Goal: Complete application form

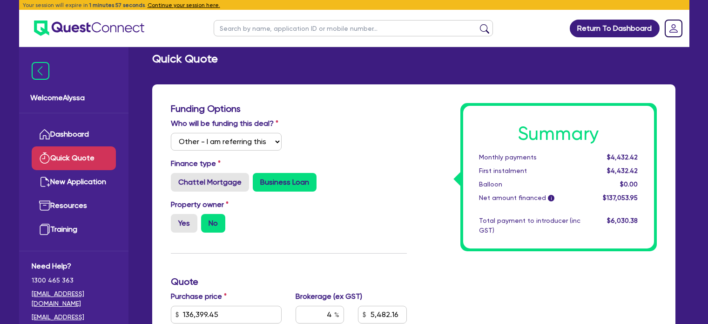
select select "Other"
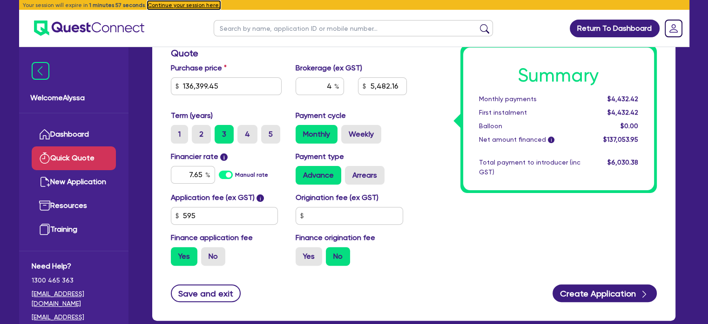
click at [184, 1] on button "Continue your session here." at bounding box center [184, 5] width 73 height 8
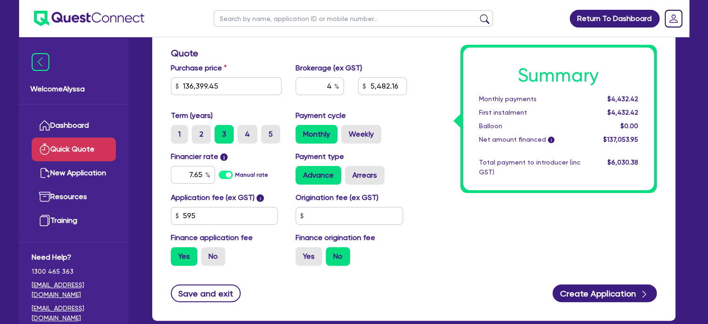
radio input "true"
radio input "false"
radio input "true"
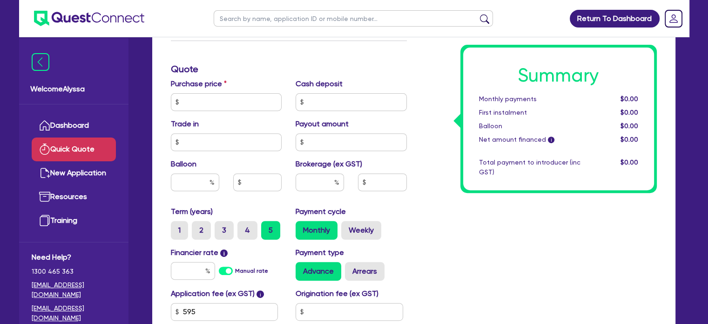
scroll to position [335, 0]
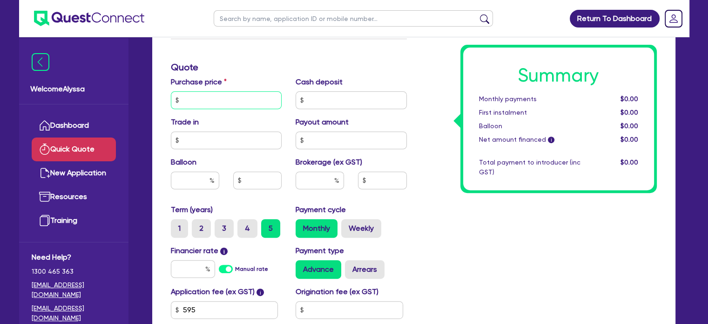
click at [198, 103] on input "text" at bounding box center [226, 100] width 111 height 18
type input "33,598"
click at [482, 238] on div "Summary Monthly payments $0.00 First instalment $0.00 Balloon $0.00 Net amount …" at bounding box center [539, 67] width 250 height 599
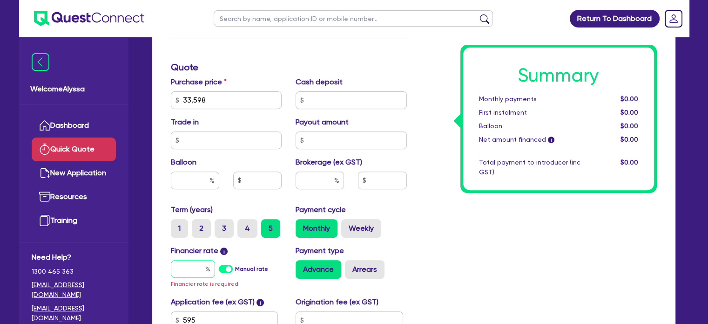
click at [197, 269] on input "text" at bounding box center [193, 269] width 44 height 18
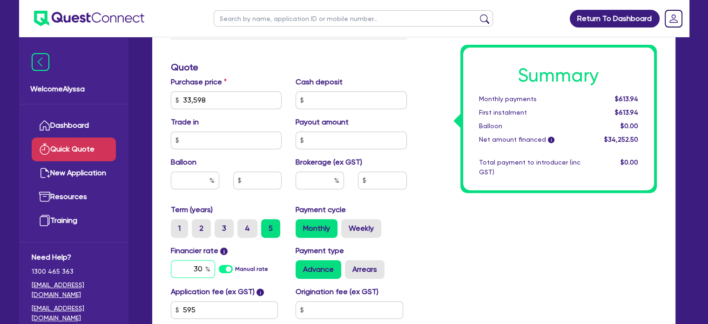
type input "30"
click at [695, 180] on div "Return To Dashboard Edit Profile Logout Welcome Alyssa Dashboard Quick Quote Ne…" at bounding box center [354, 68] width 684 height 806
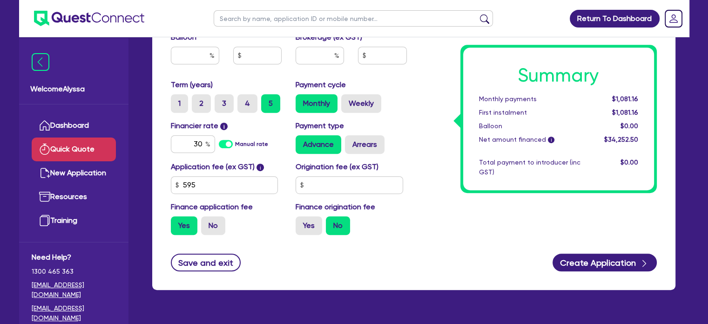
scroll to position [473, 0]
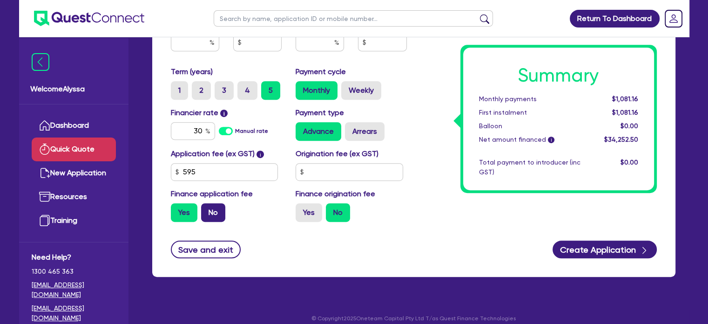
click at [218, 208] on label "No" at bounding box center [213, 212] width 24 height 19
click at [207, 208] on input "No" at bounding box center [204, 206] width 6 height 6
radio input "true"
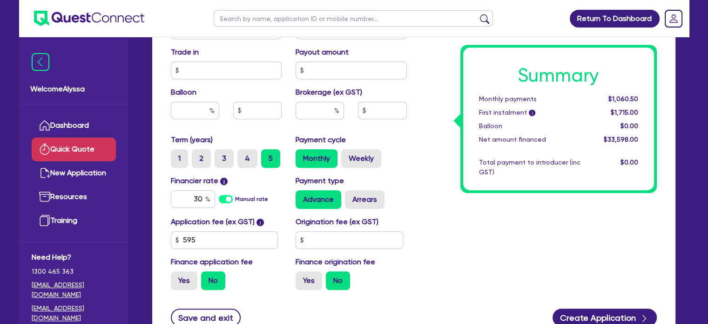
scroll to position [395, 0]
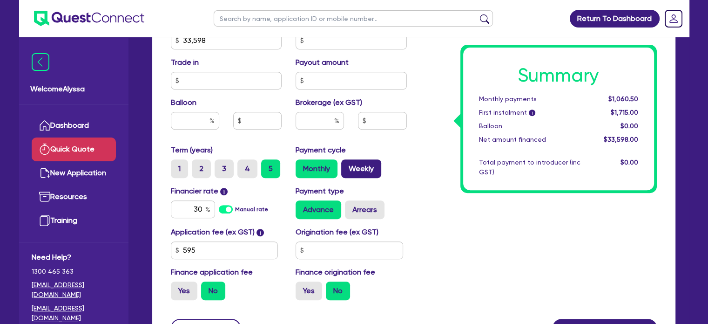
click at [372, 172] on label "Weekly" at bounding box center [361, 168] width 40 height 19
click at [347, 165] on input "Weekly" at bounding box center [344, 162] width 6 height 6
radio input "true"
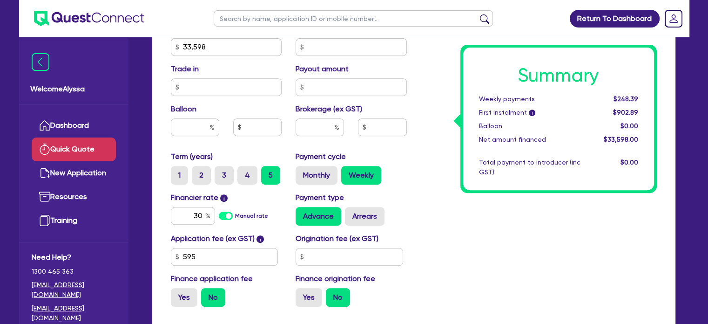
scroll to position [387, 0]
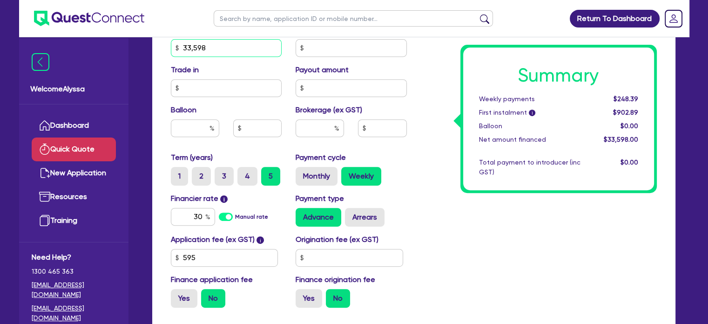
click at [212, 50] on input "33,598" at bounding box center [226, 48] width 111 height 18
type input "39,950"
click at [498, 206] on div "Summary Weekly payments Calculating... First instalment i Calculating... Balloo…" at bounding box center [539, 15] width 250 height 599
